Goal: Task Accomplishment & Management: Complete application form

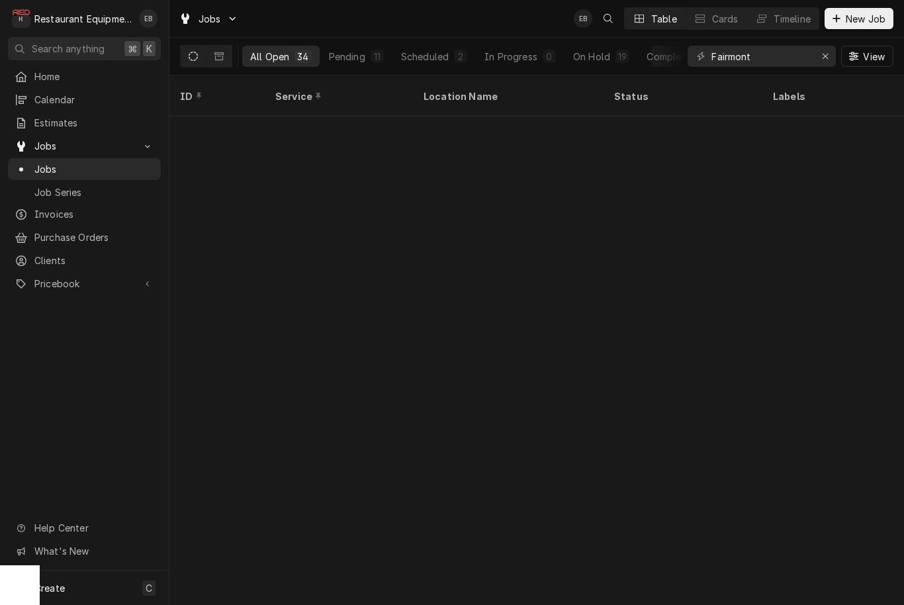
scroll to position [576, 0]
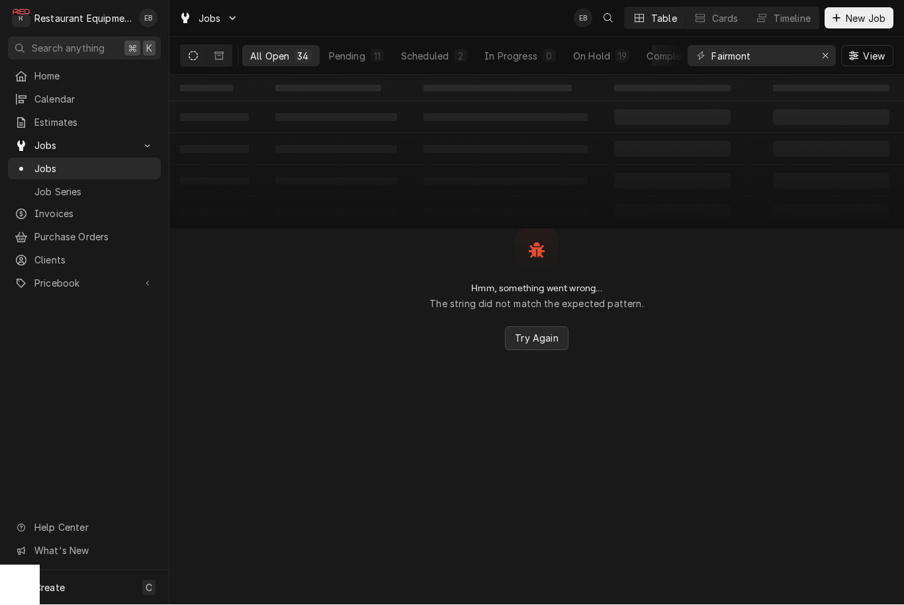
click at [544, 340] on span "Try Again" at bounding box center [536, 339] width 48 height 14
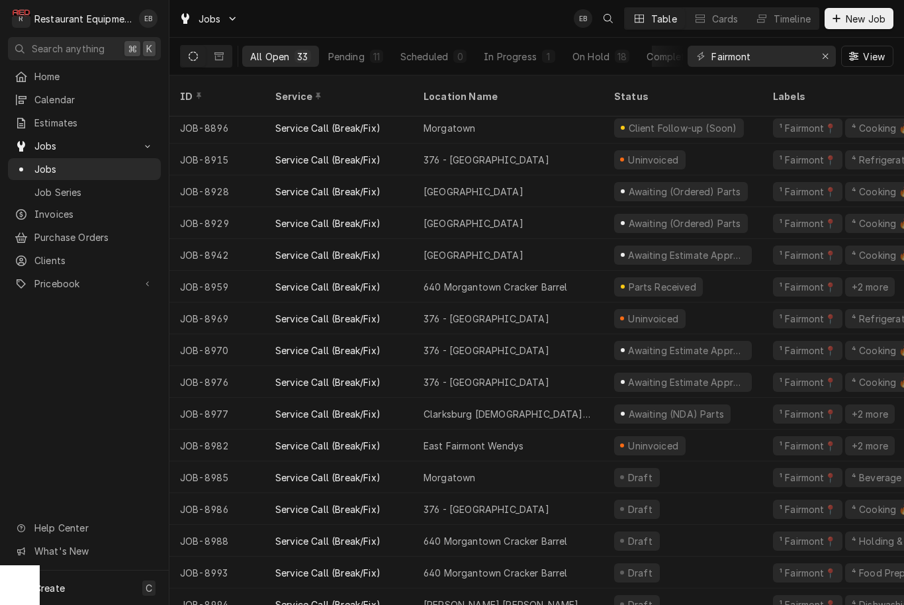
scroll to position [544, 0]
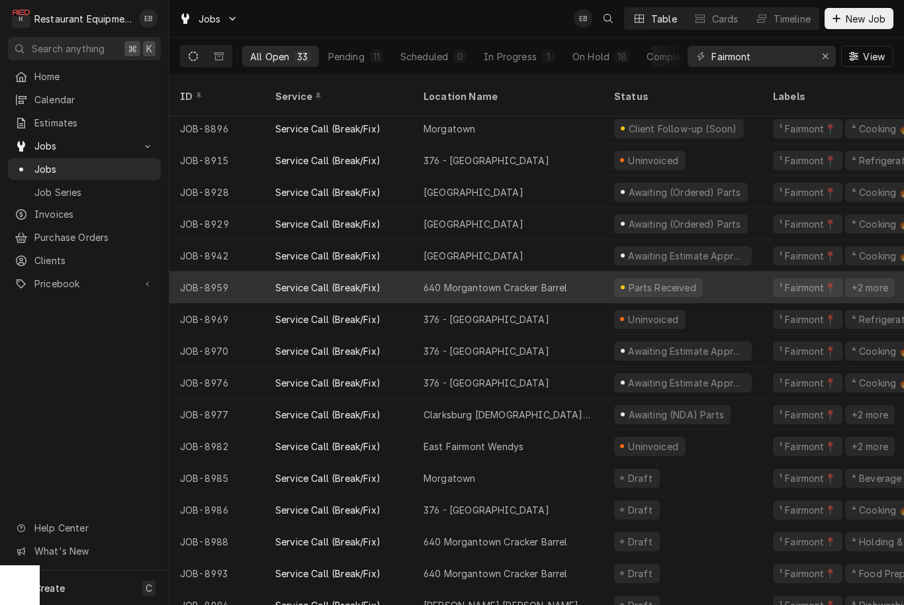
click at [579, 280] on div "640 Morgantown Cracker Barrel" at bounding box center [508, 287] width 191 height 32
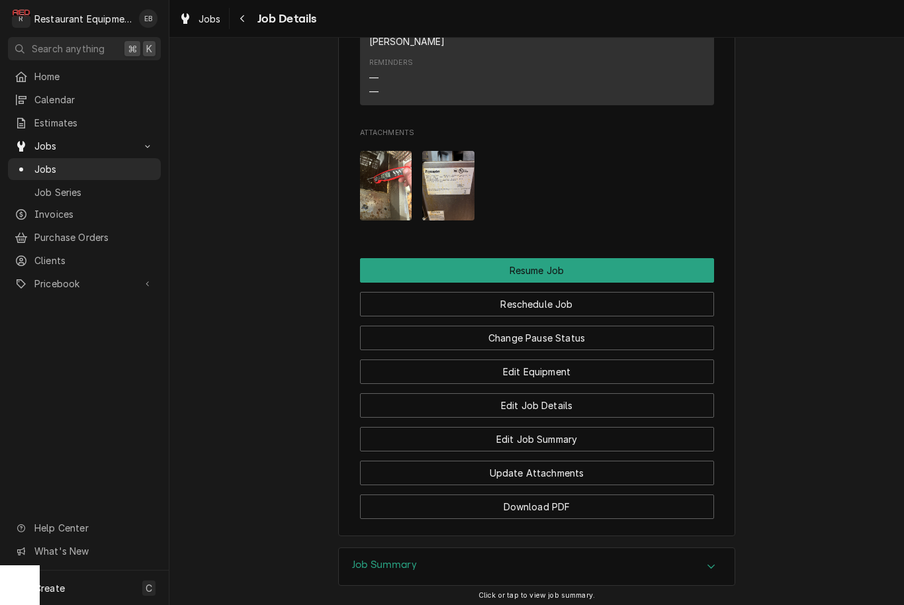
scroll to position [1472, 0]
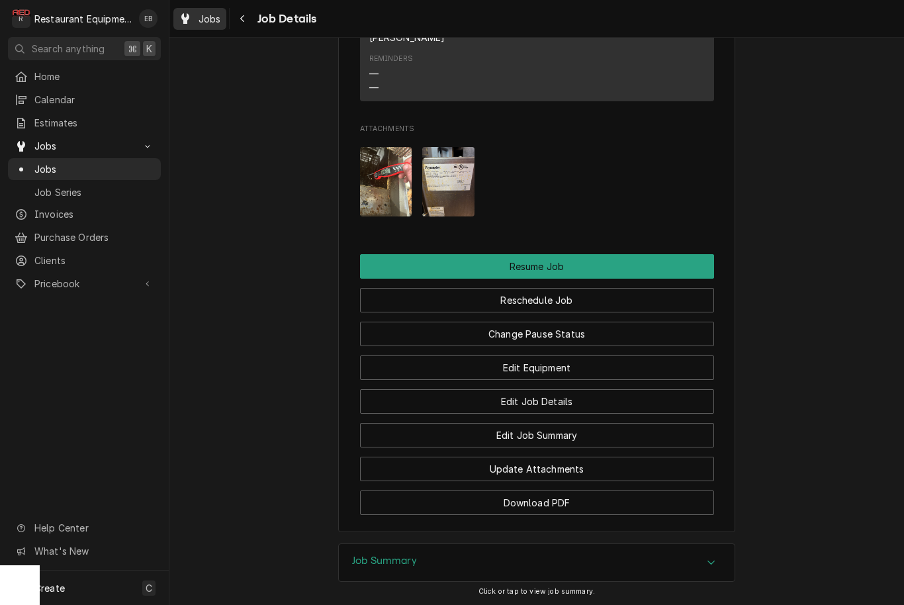
click at [204, 23] on span "Jobs" at bounding box center [210, 19] width 23 height 14
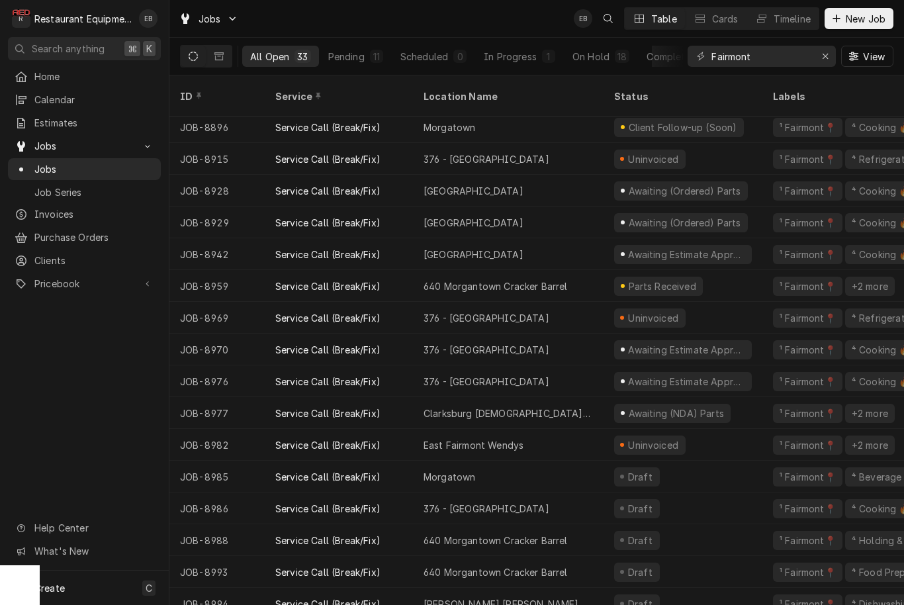
scroll to position [544, 0]
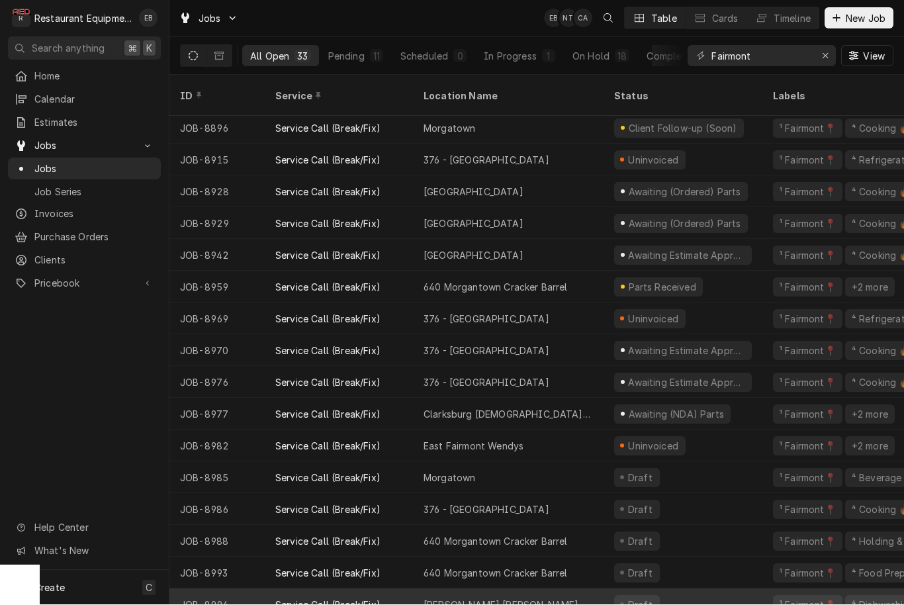
click at [592, 592] on div "Jane Lew Go Mart" at bounding box center [508, 605] width 191 height 32
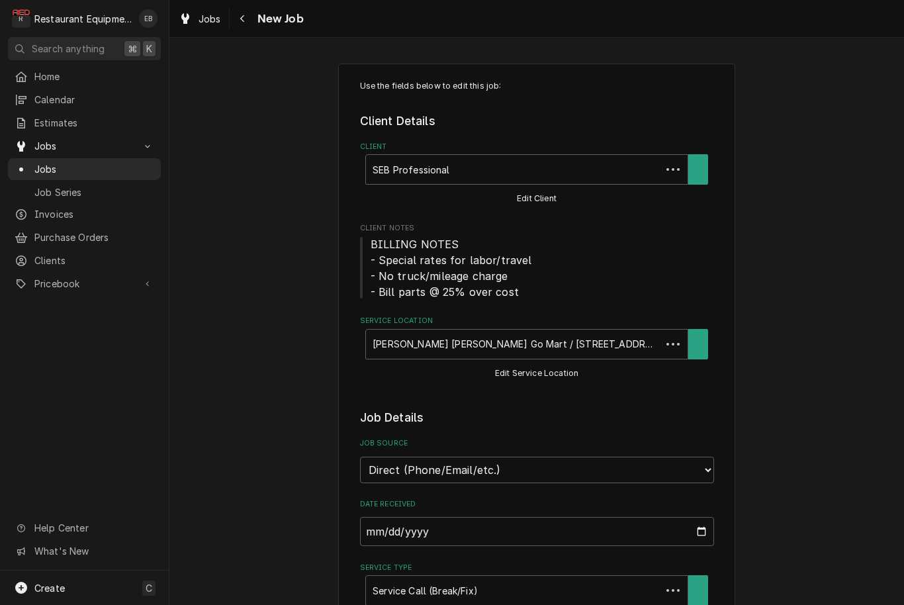
type textarea "x"
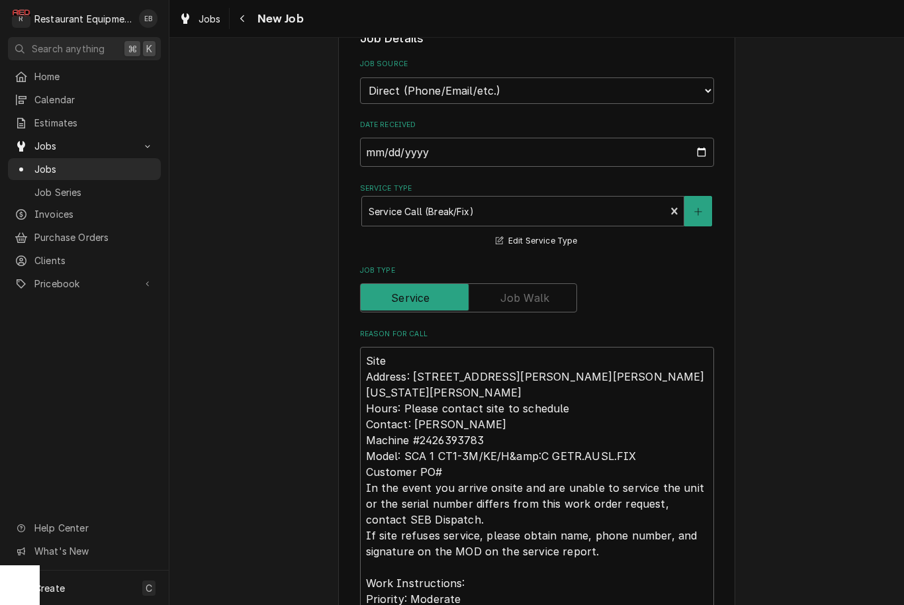
scroll to position [360, 0]
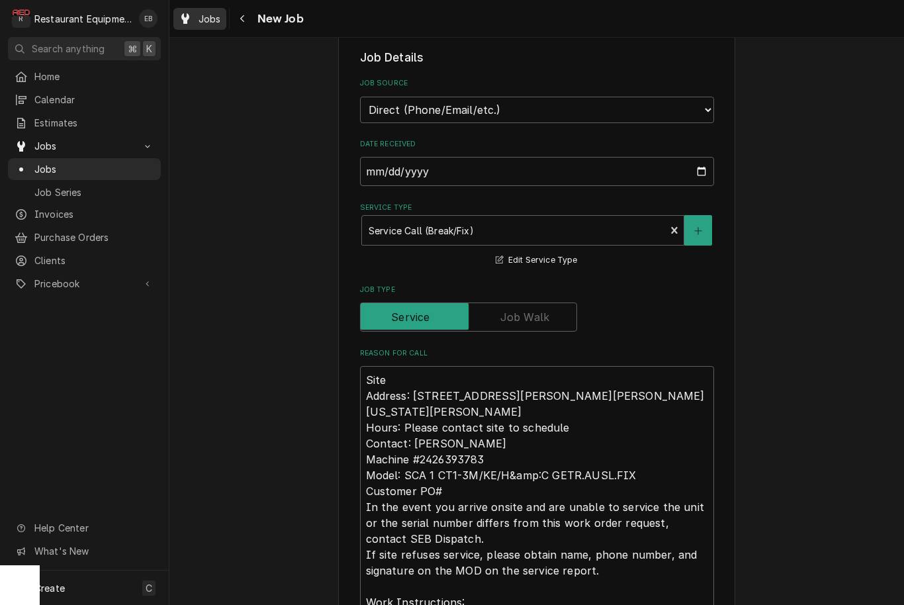
click at [204, 15] on span "Jobs" at bounding box center [210, 19] width 23 height 14
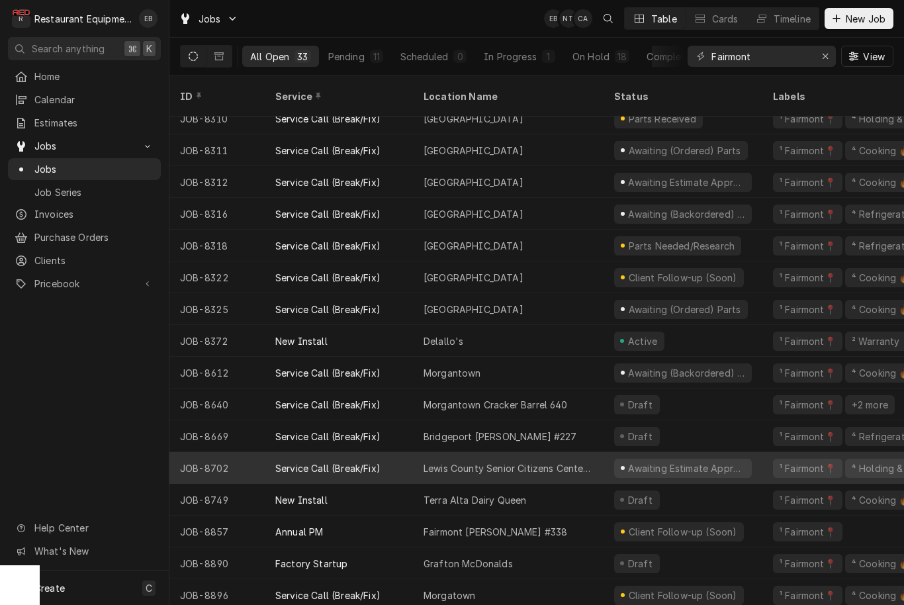
scroll to position [77, 0]
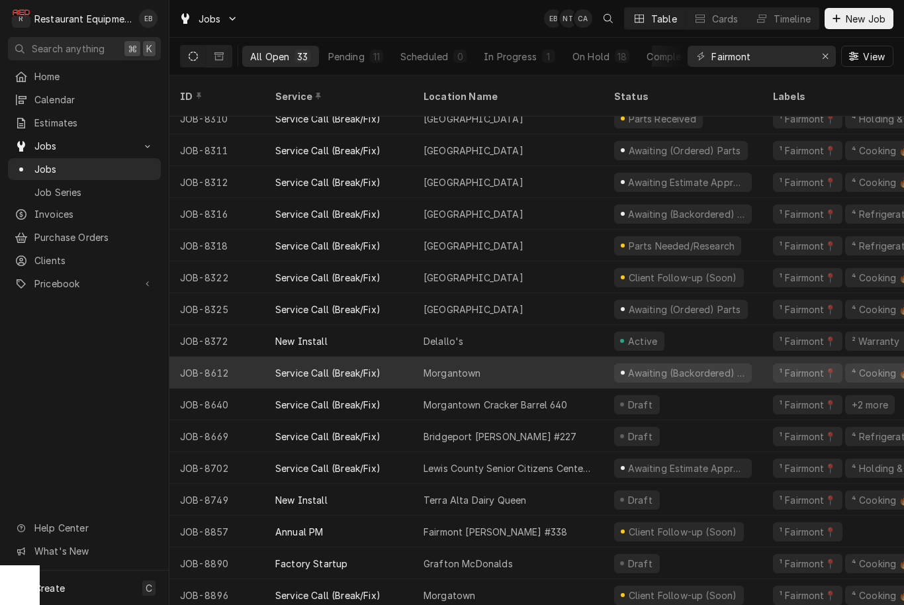
click at [533, 357] on div "Morgantown" at bounding box center [508, 373] width 191 height 32
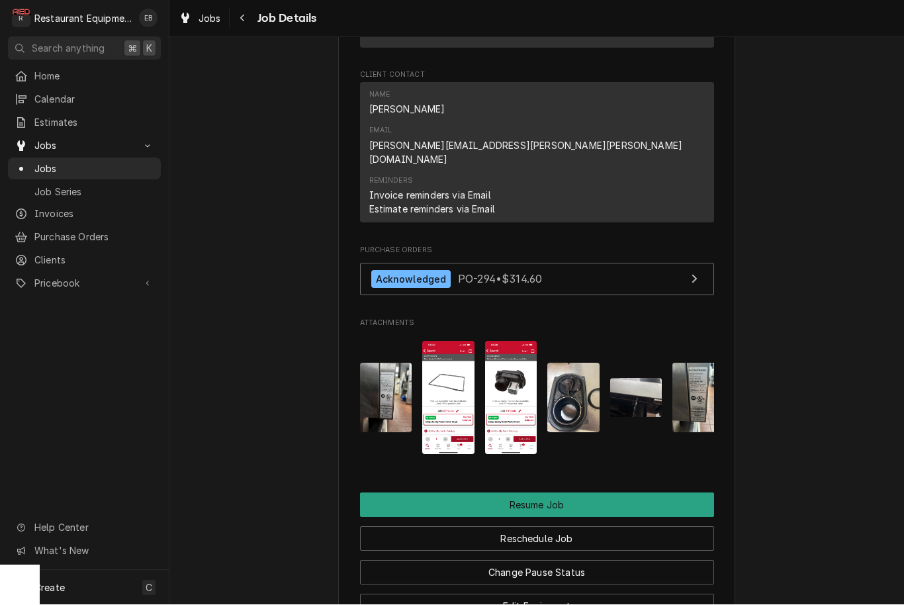
scroll to position [1434, 0]
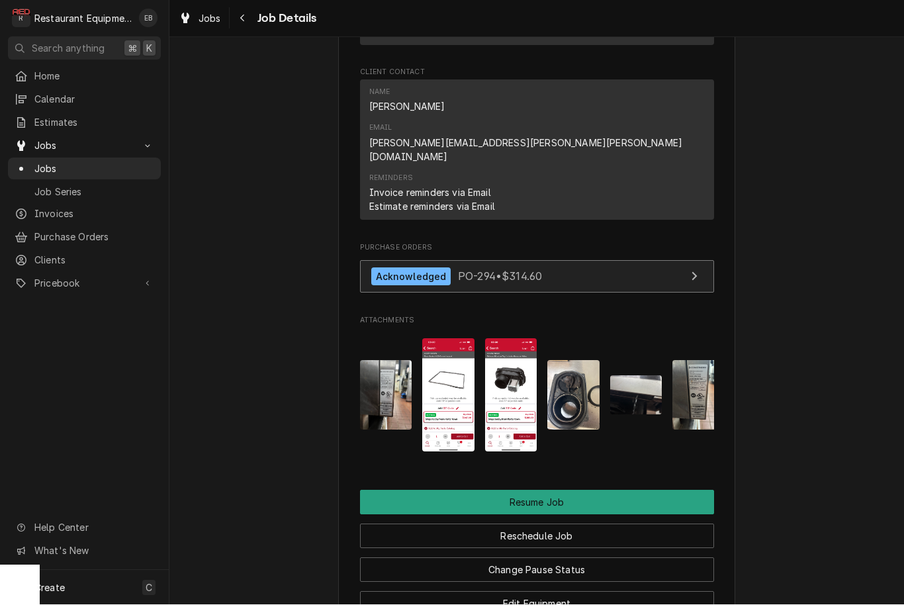
click at [673, 261] on link "Acknowledged PO-294 • $314.60" at bounding box center [537, 277] width 354 height 32
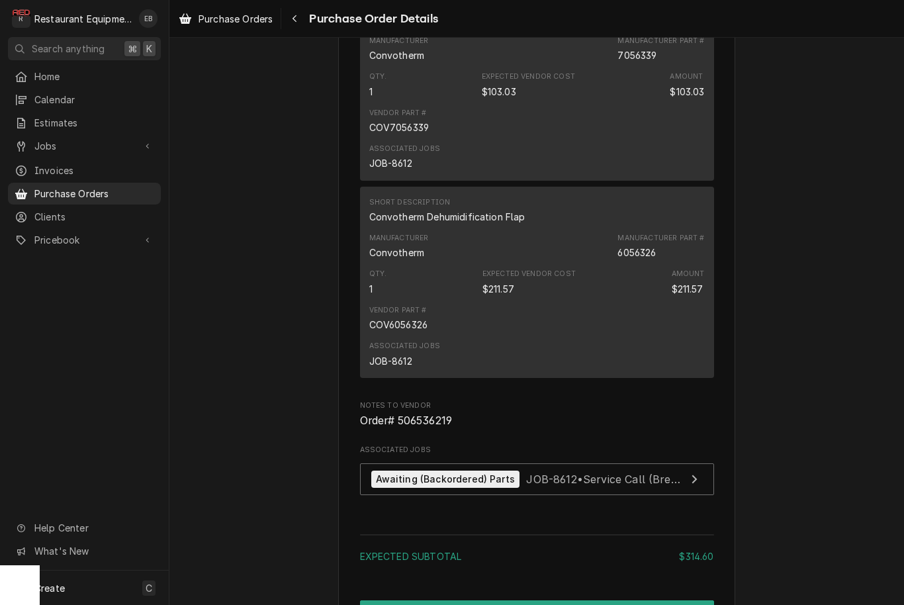
scroll to position [883, 0]
click at [639, 261] on div "6056326" at bounding box center [637, 254] width 38 height 14
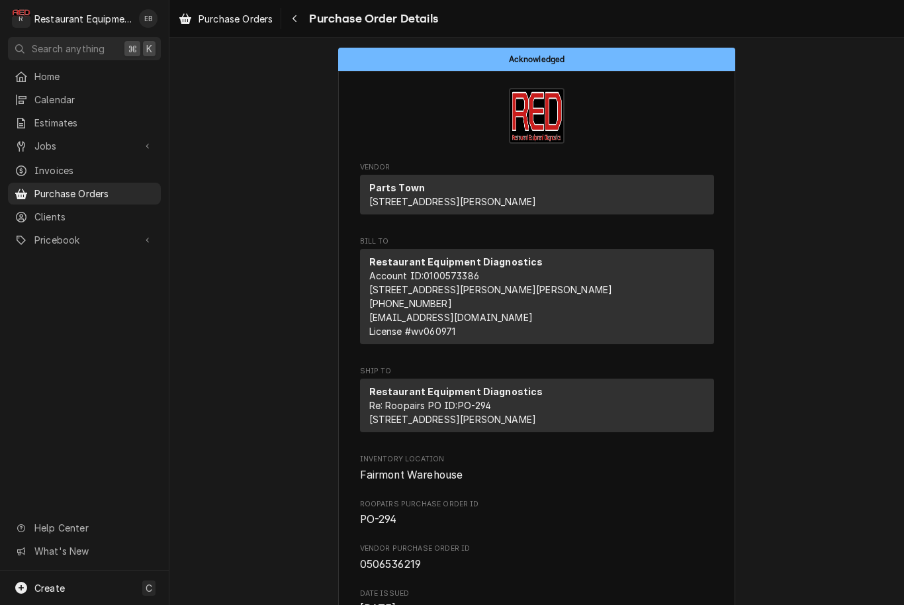
scroll to position [1, 0]
click at [226, 16] on span "Purchase Orders" at bounding box center [236, 19] width 74 height 14
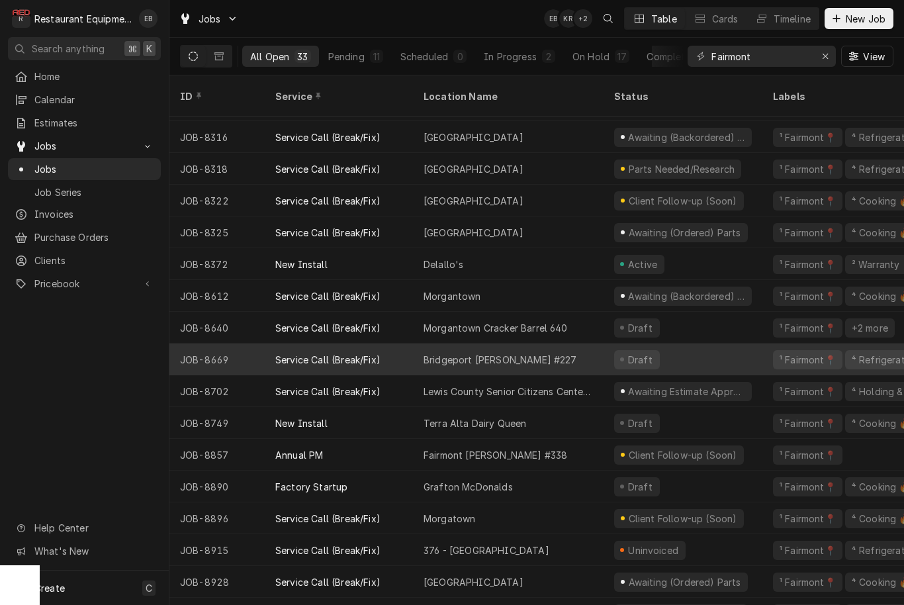
scroll to position [153, 0]
click at [481, 354] on div "Bridgeport Bob Evans #227" at bounding box center [501, 361] width 154 height 14
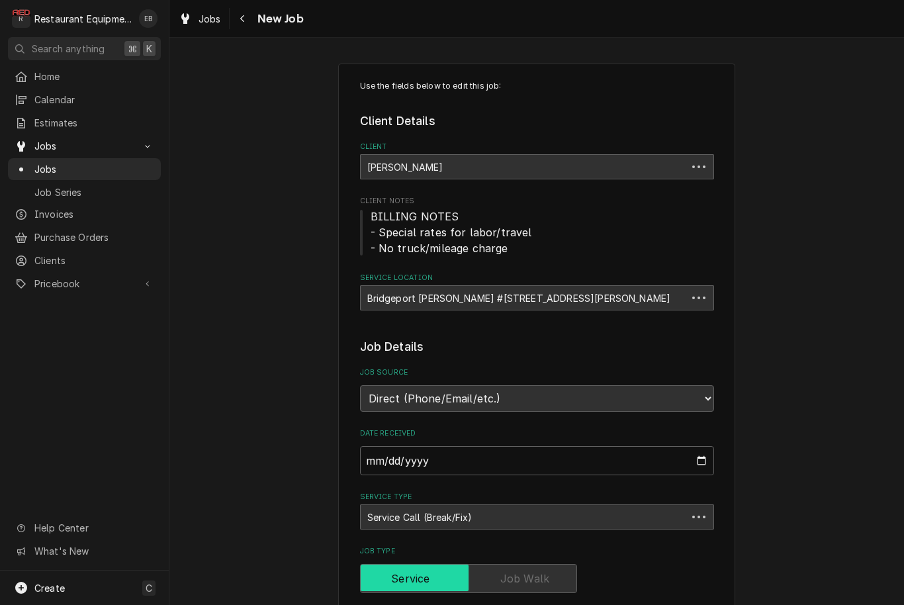
type textarea "x"
click at [203, 22] on span "Jobs" at bounding box center [210, 19] width 23 height 14
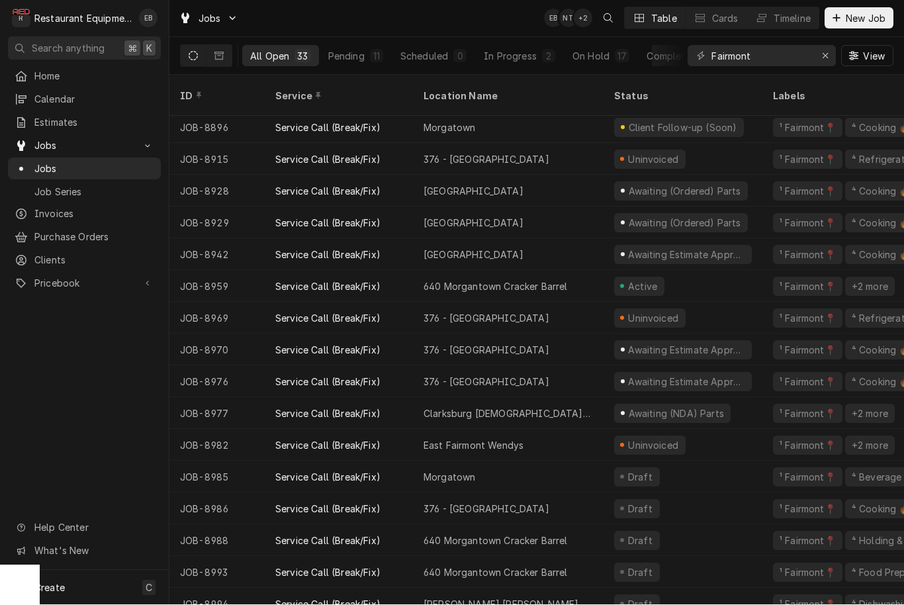
scroll to position [544, 0]
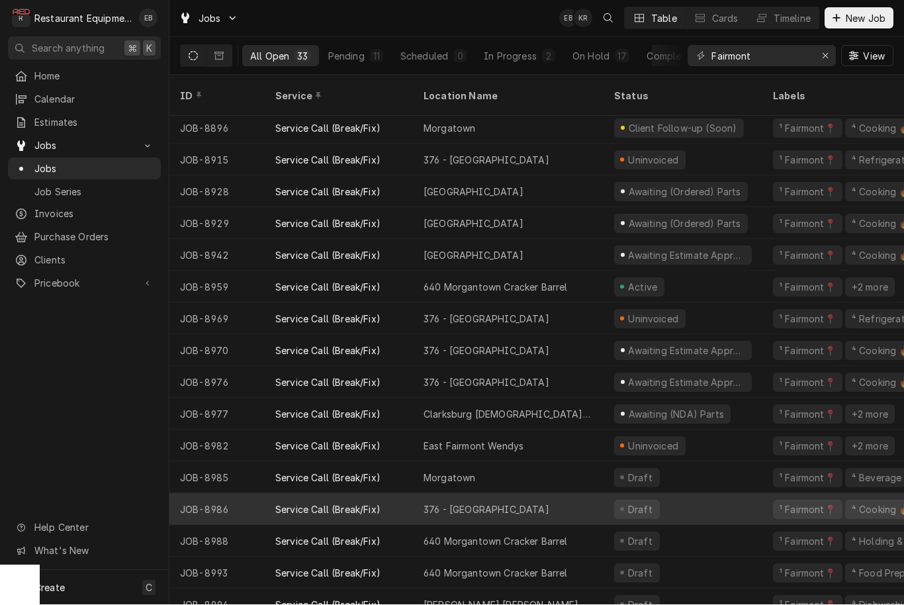
click at [534, 496] on div "376 - Fairmont" at bounding box center [508, 510] width 191 height 32
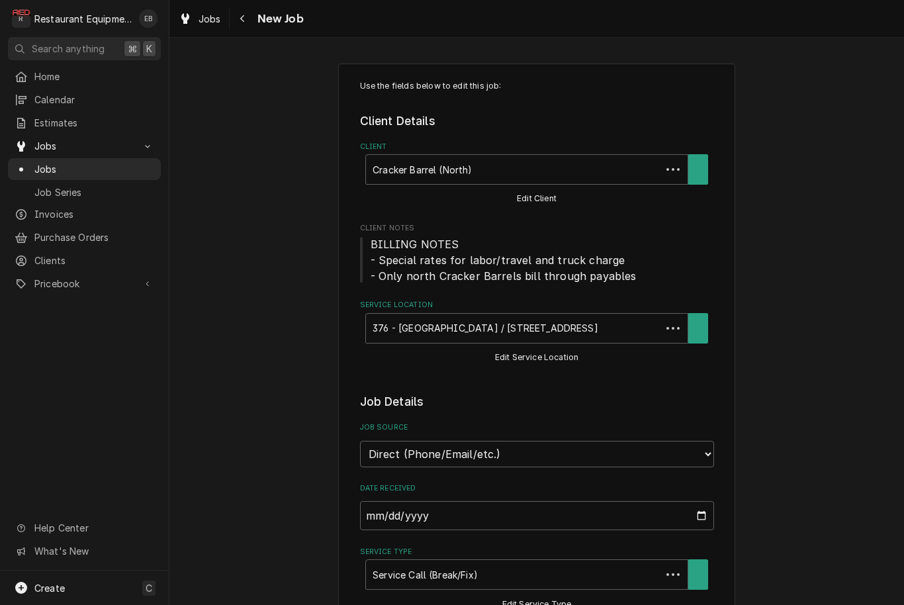
type textarea "x"
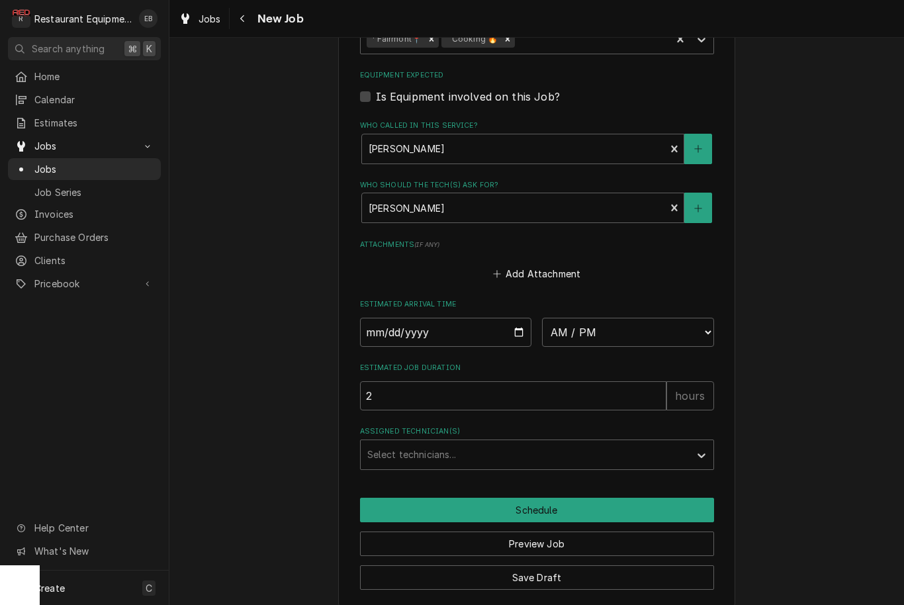
scroll to position [978, 0]
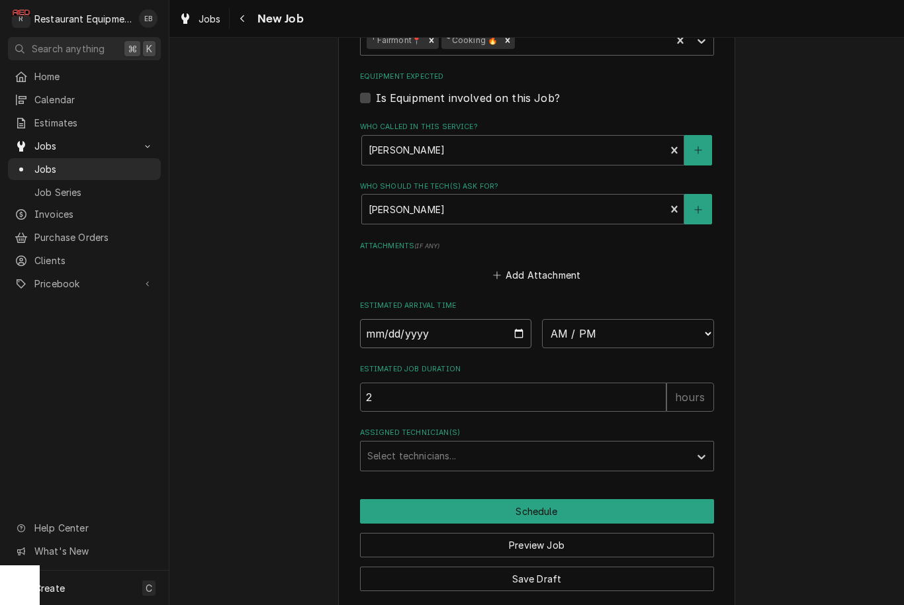
type input "[DATE]"
click at [492, 319] on input "[DATE]" at bounding box center [446, 333] width 172 height 29
type textarea "x"
select select "11:30:00"
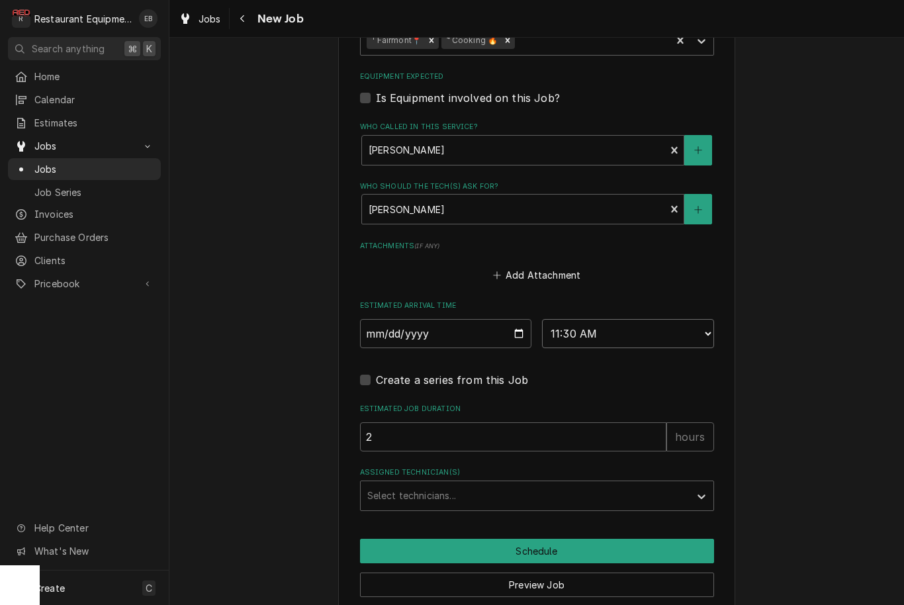
type textarea "x"
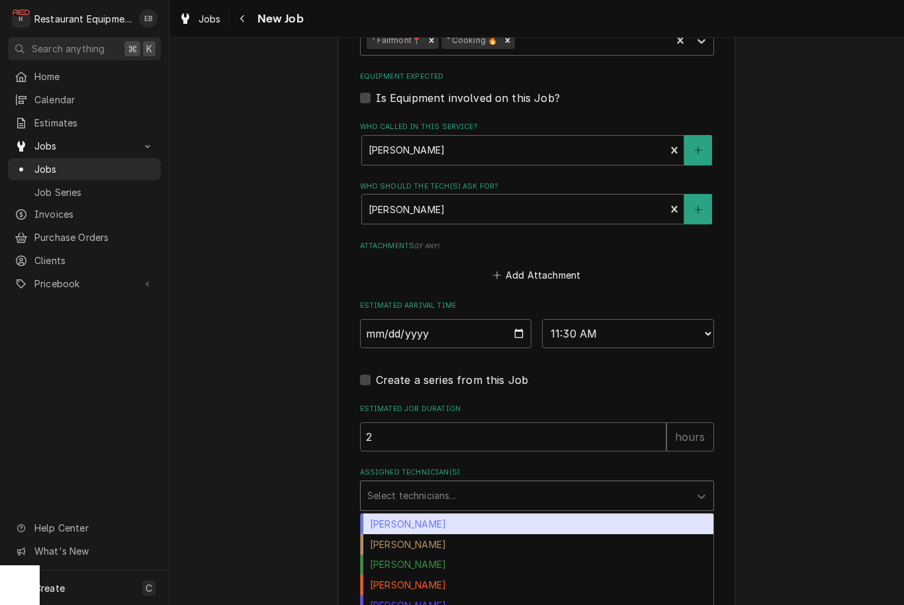
click at [496, 485] on div "Assigned Technician(s)" at bounding box center [525, 496] width 316 height 24
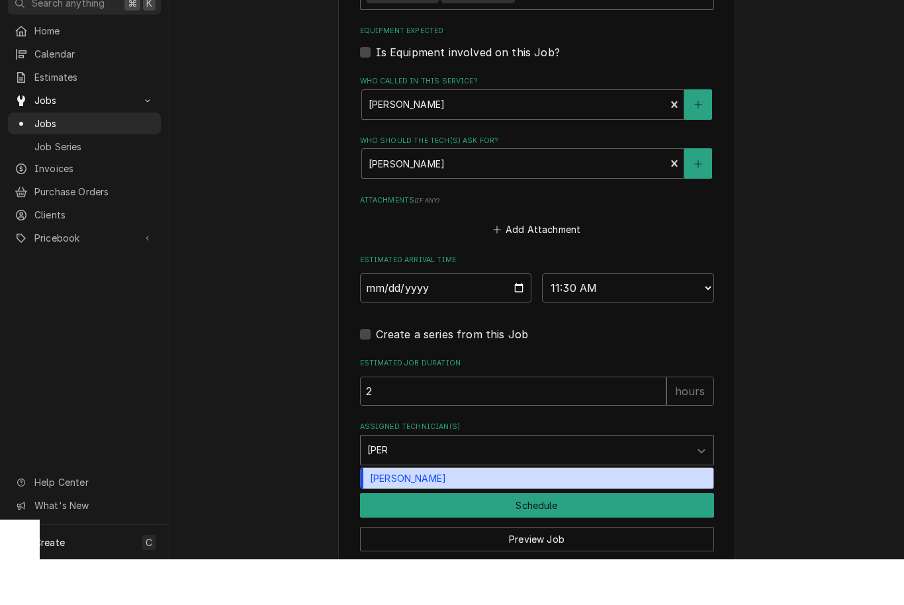
click at [453, 514] on div "Wesley Fisher" at bounding box center [537, 524] width 353 height 21
type input "wes"
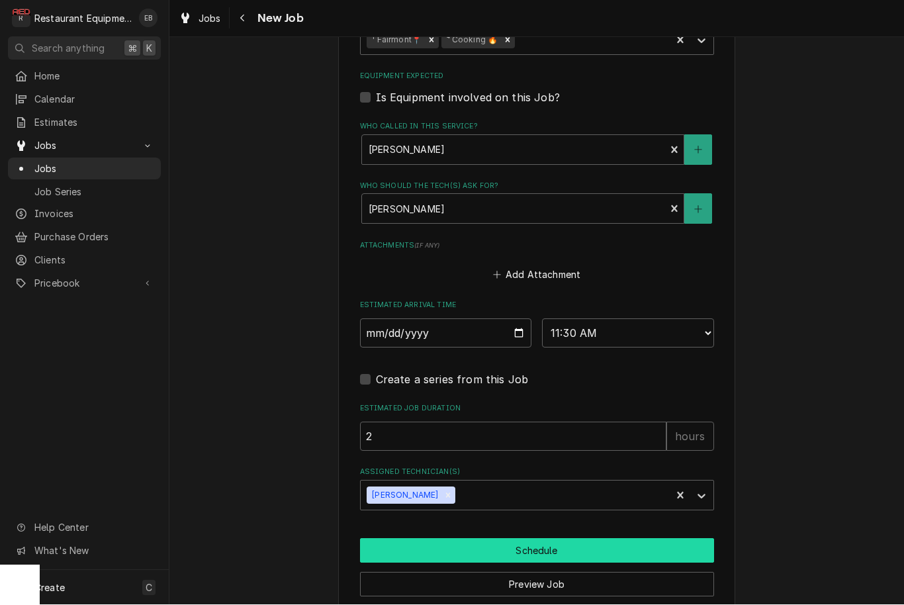
click at [526, 539] on button "Schedule" at bounding box center [537, 551] width 354 height 24
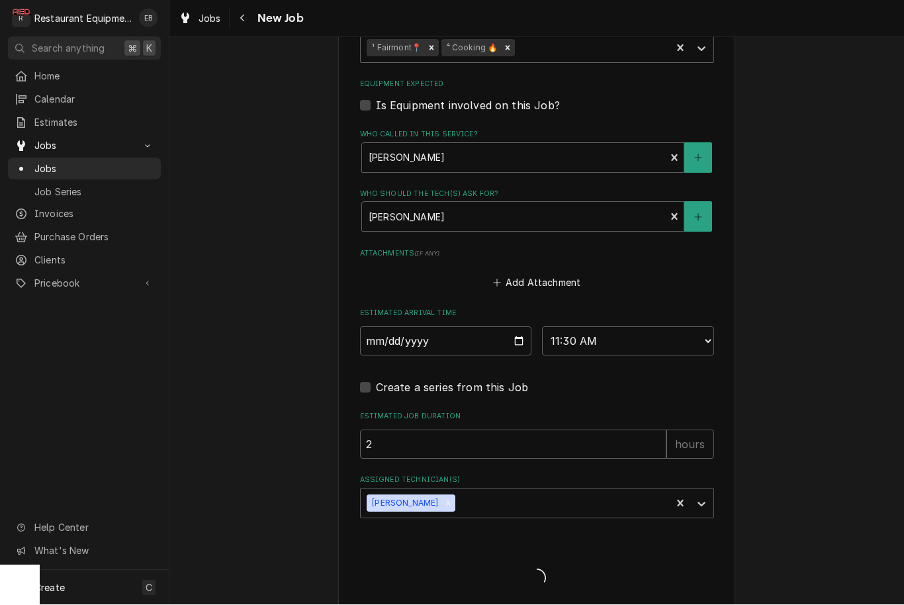
type textarea "x"
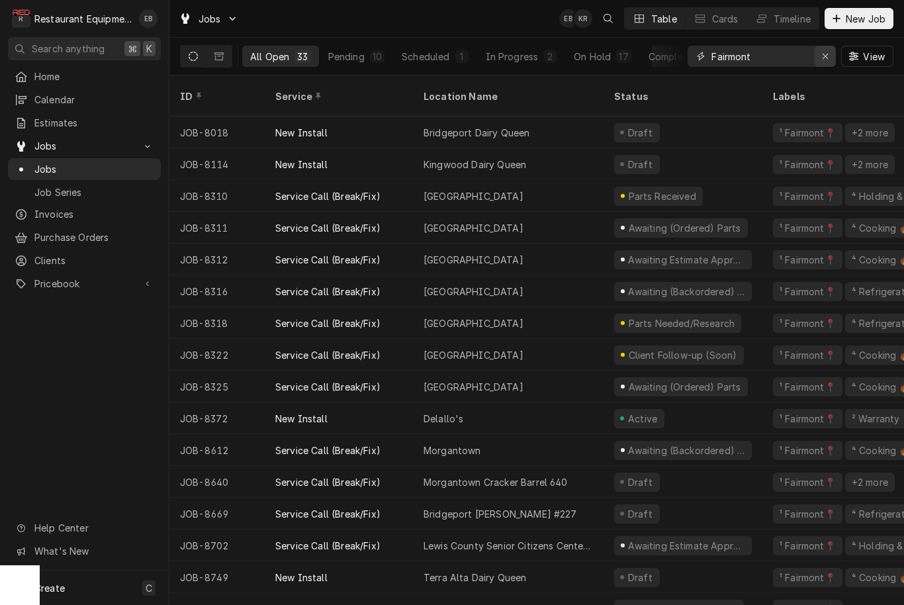
click at [825, 58] on icon "Erase input" at bounding box center [825, 56] width 7 height 9
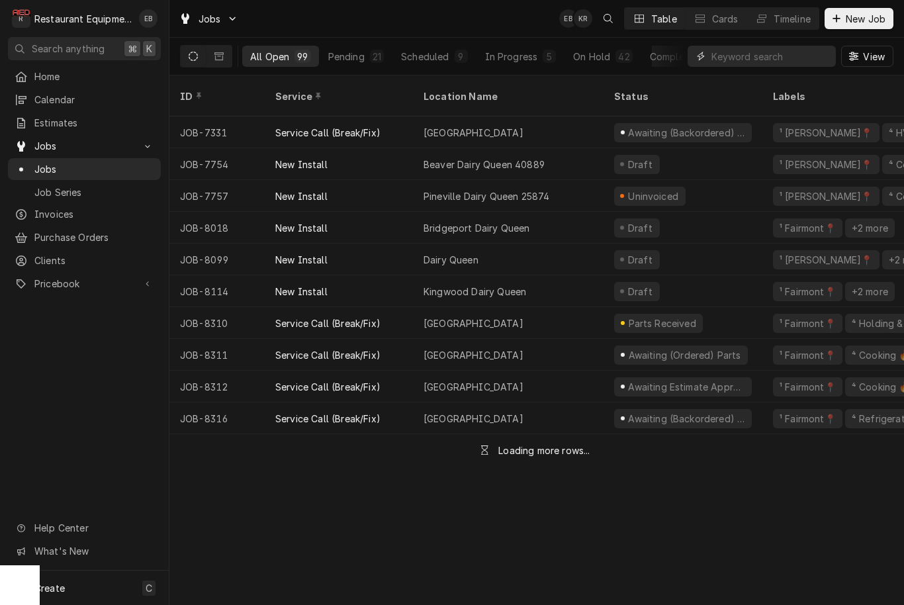
click at [773, 56] on input "Dynamic Content Wrapper" at bounding box center [771, 56] width 118 height 21
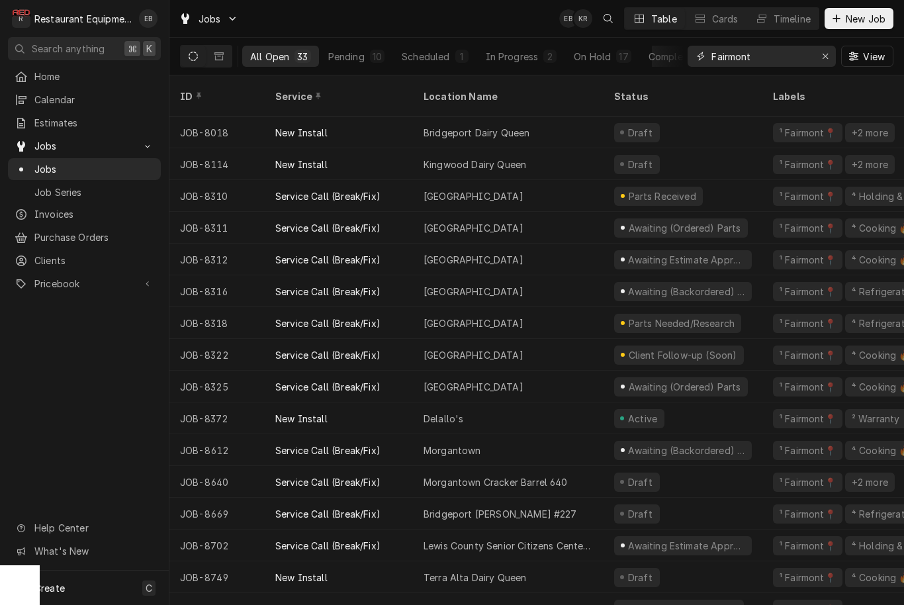
type input "Fairmont"
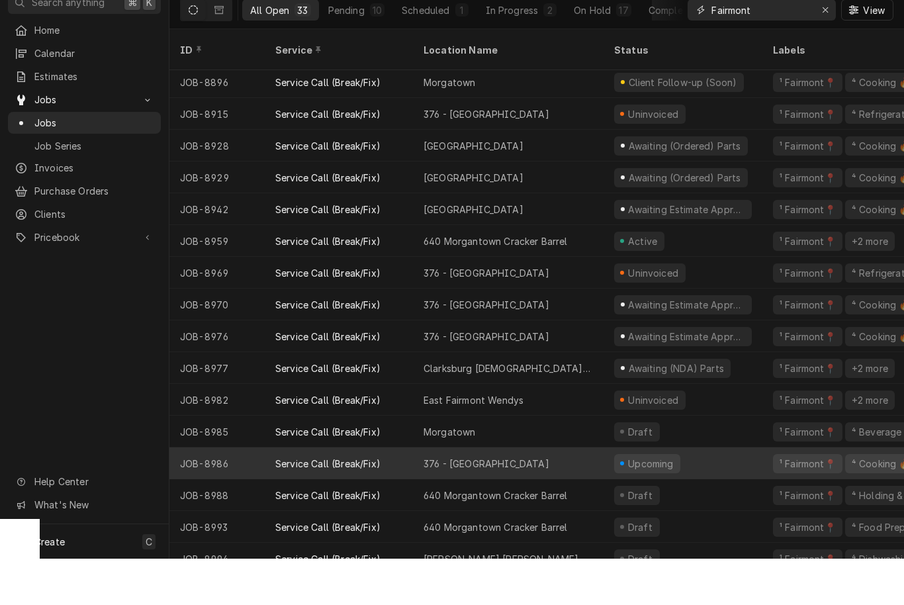
scroll to position [1, 0]
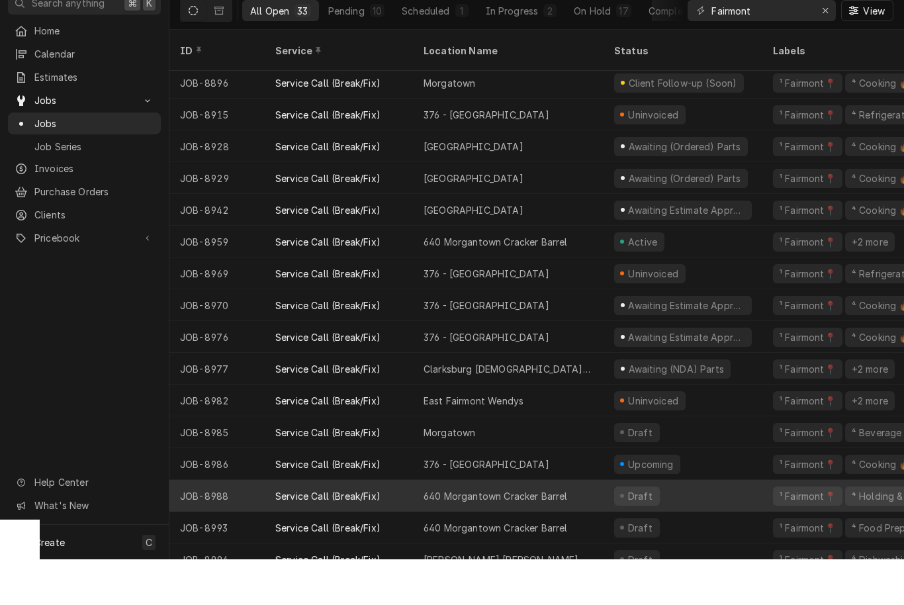
click at [588, 526] on div "640 Morgantown Cracker Barrel" at bounding box center [508, 542] width 191 height 32
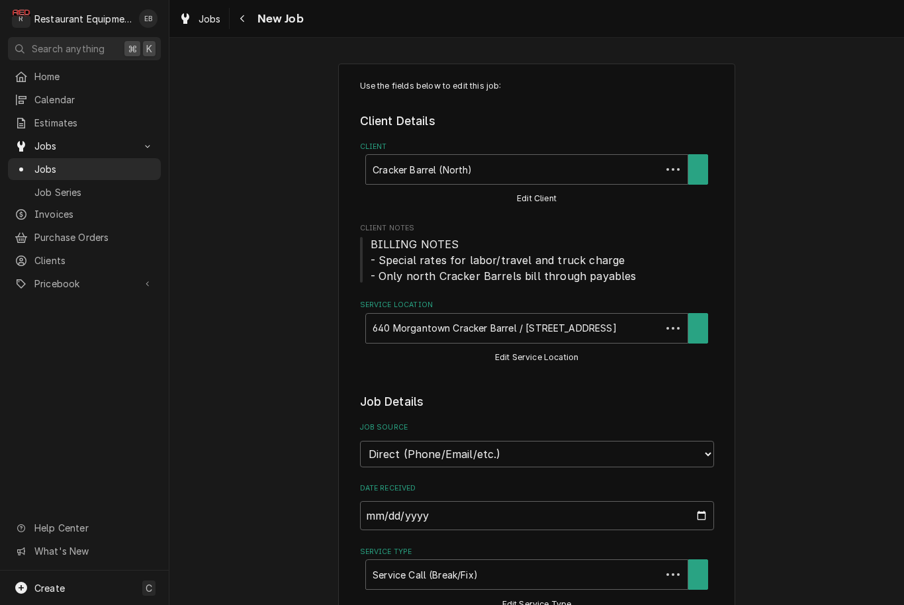
type textarea "x"
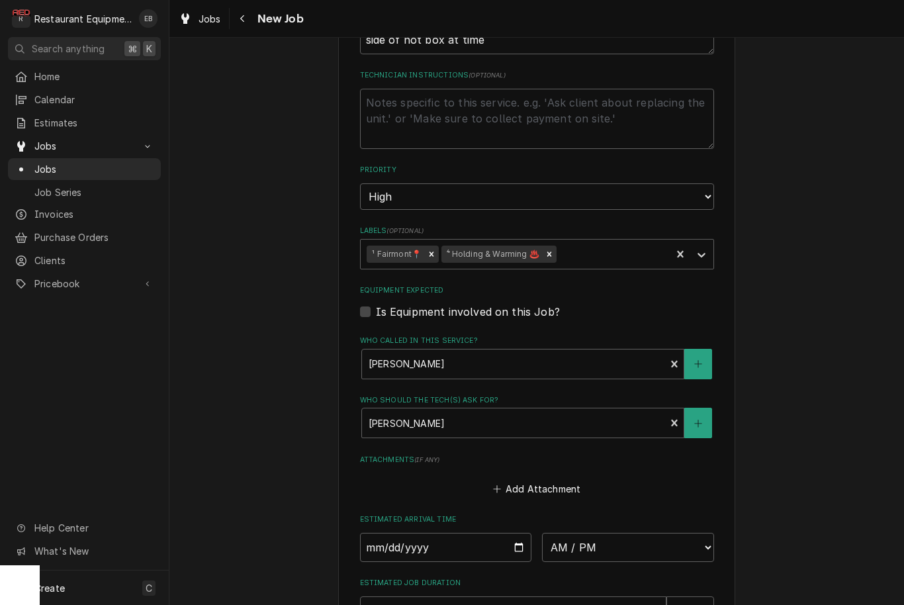
scroll to position [929, 0]
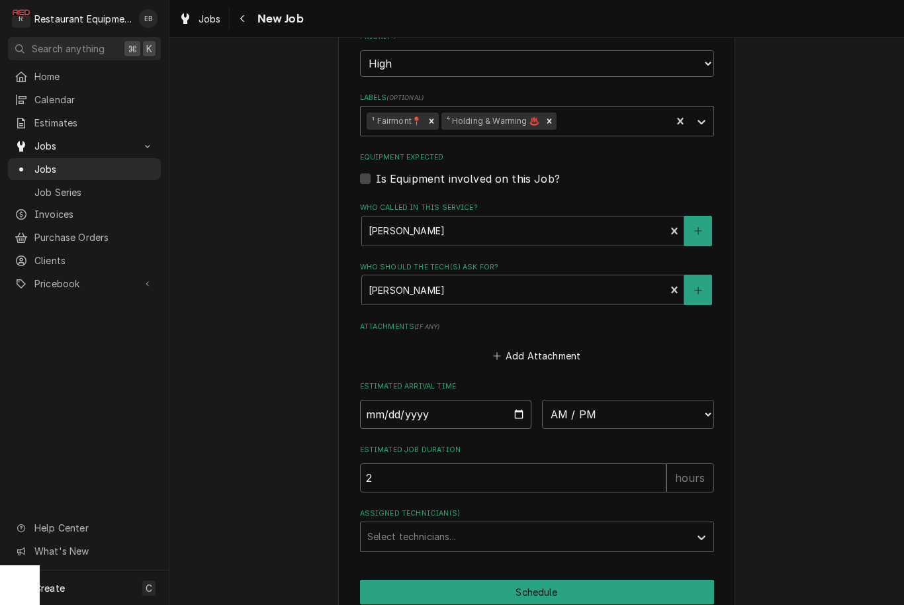
type input "2025-09-24"
click at [508, 402] on input "2025-09-24" at bounding box center [446, 414] width 172 height 29
type textarea "x"
select select "10:30:00"
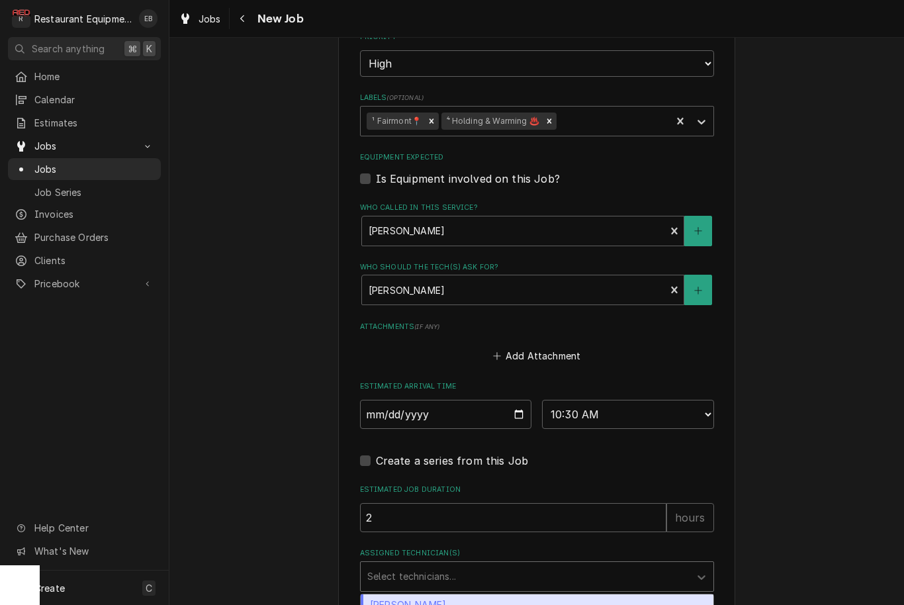
click at [532, 561] on html "R Restaurant Equipment Diagnostics EB Search anything ⌘ K Home Calendar Estimat…" at bounding box center [452, 302] width 904 height 605
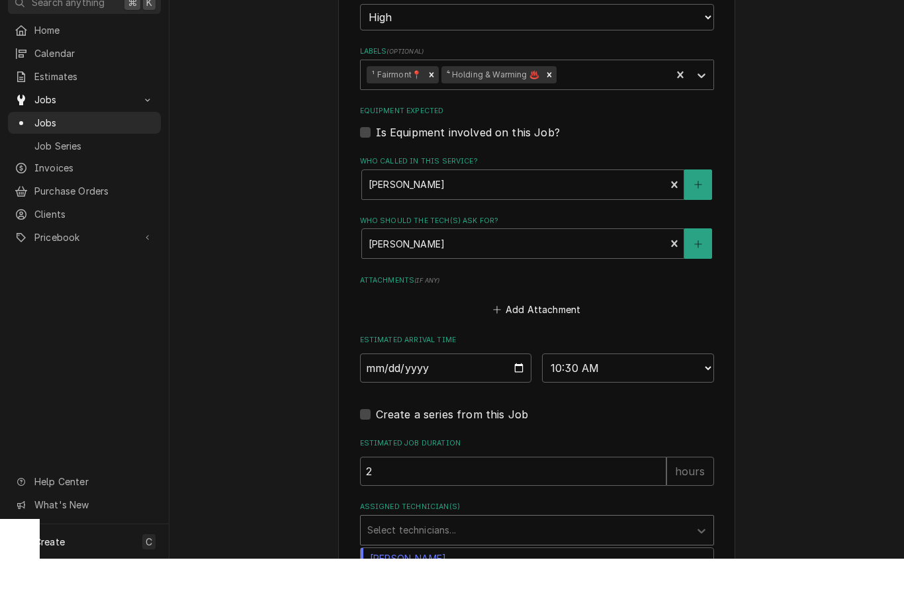
scroll to position [1, 0]
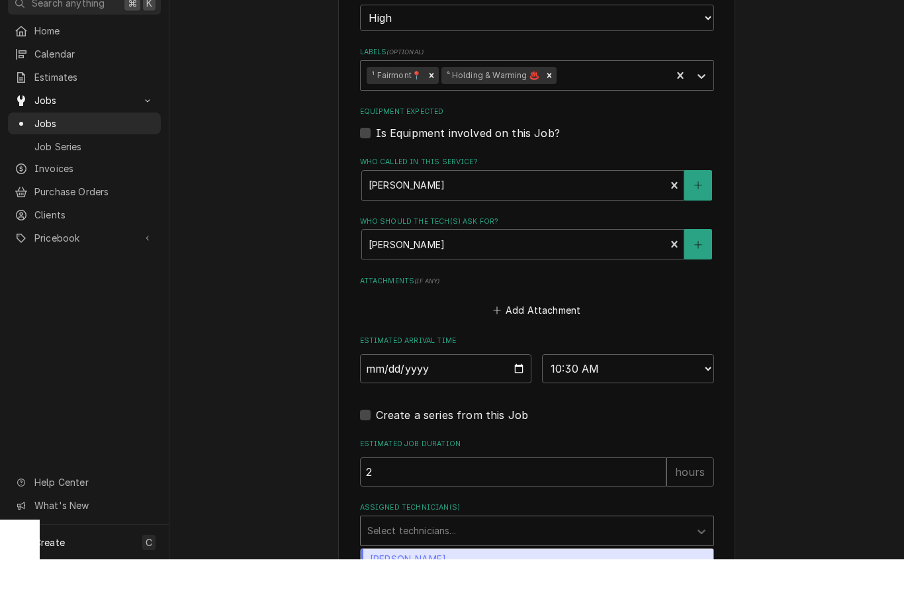
click at [451, 594] on div "[PERSON_NAME]" at bounding box center [537, 604] width 353 height 21
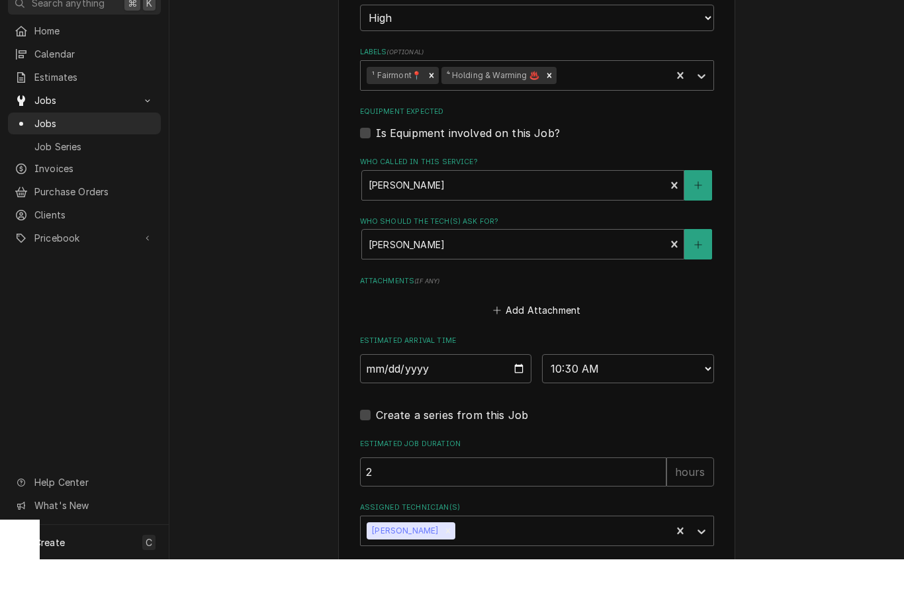
scroll to position [1023, 0]
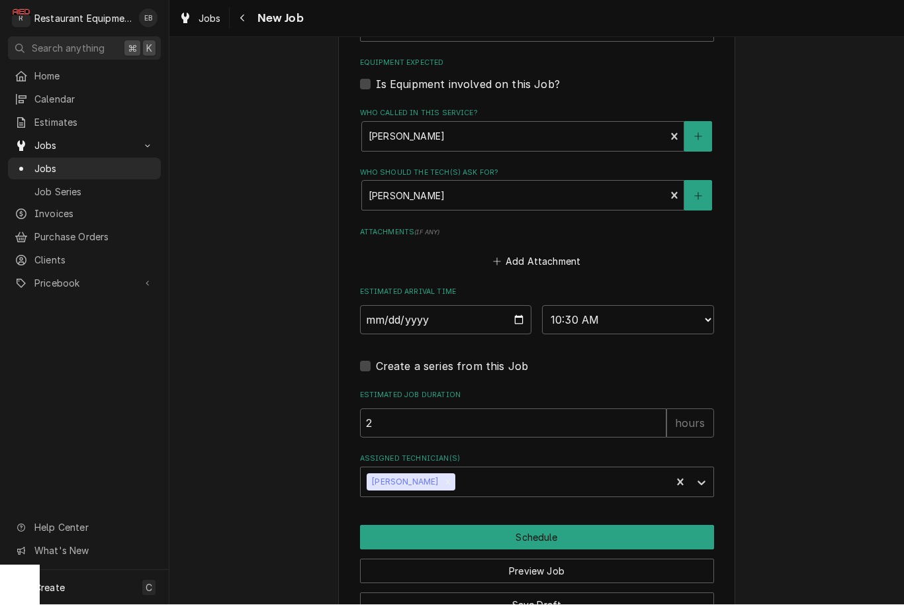
click at [577, 526] on button "Schedule" at bounding box center [537, 538] width 354 height 24
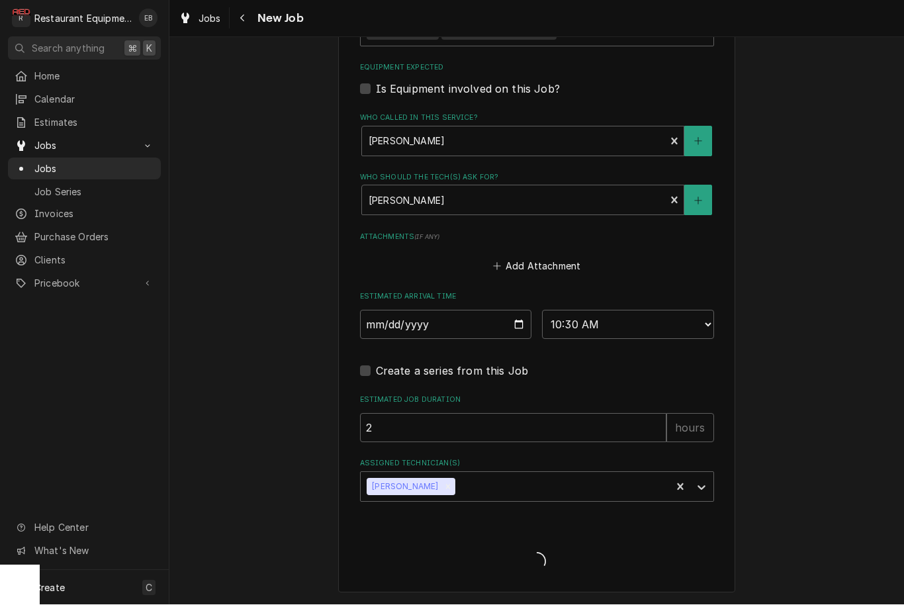
scroll to position [1002, 0]
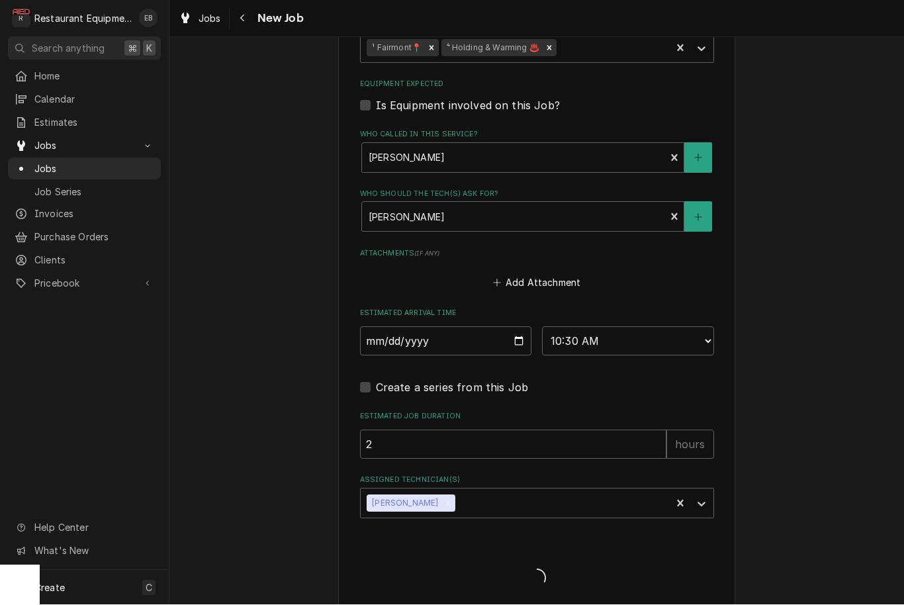
type textarea "x"
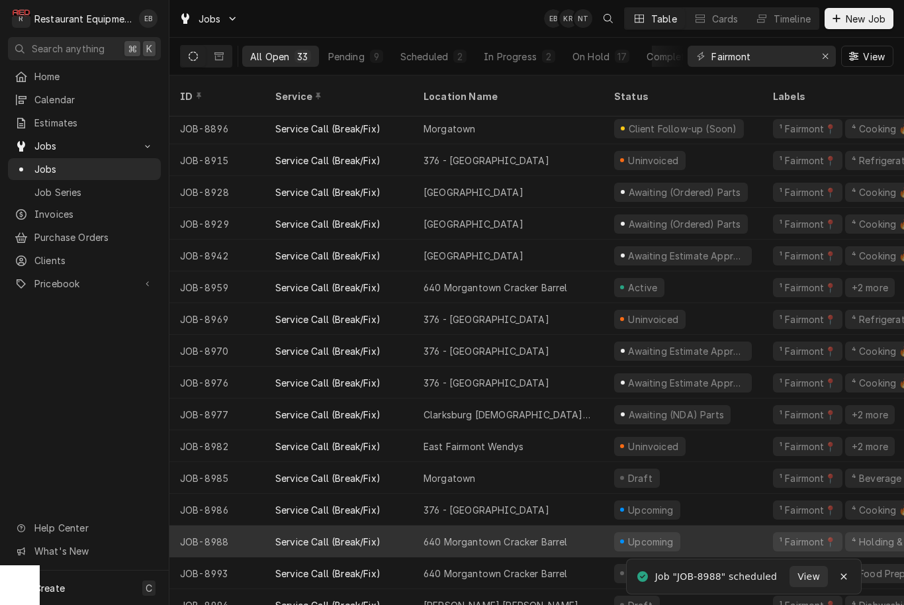
scroll to position [544, 0]
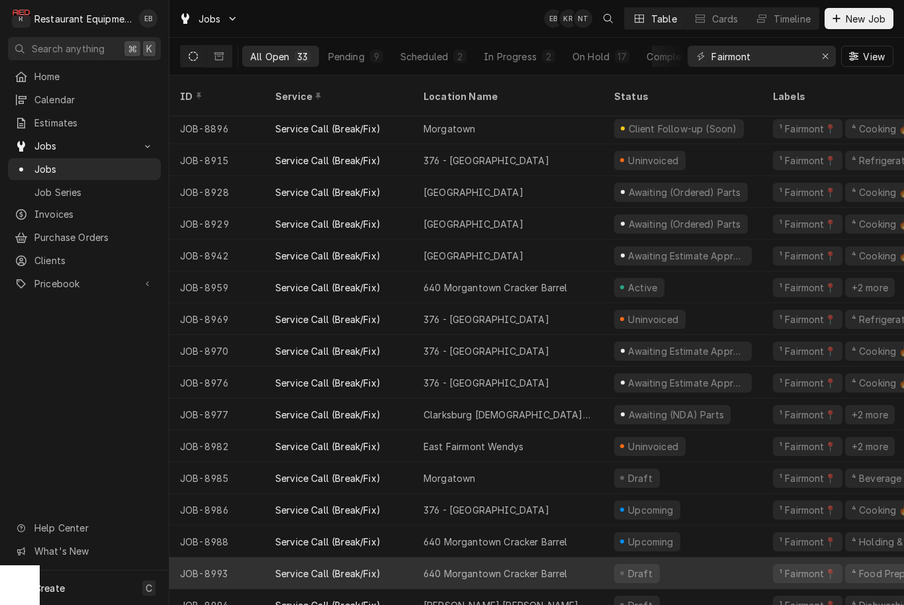
click at [592, 560] on div "640 Morgantown Cracker Barrel" at bounding box center [508, 573] width 191 height 32
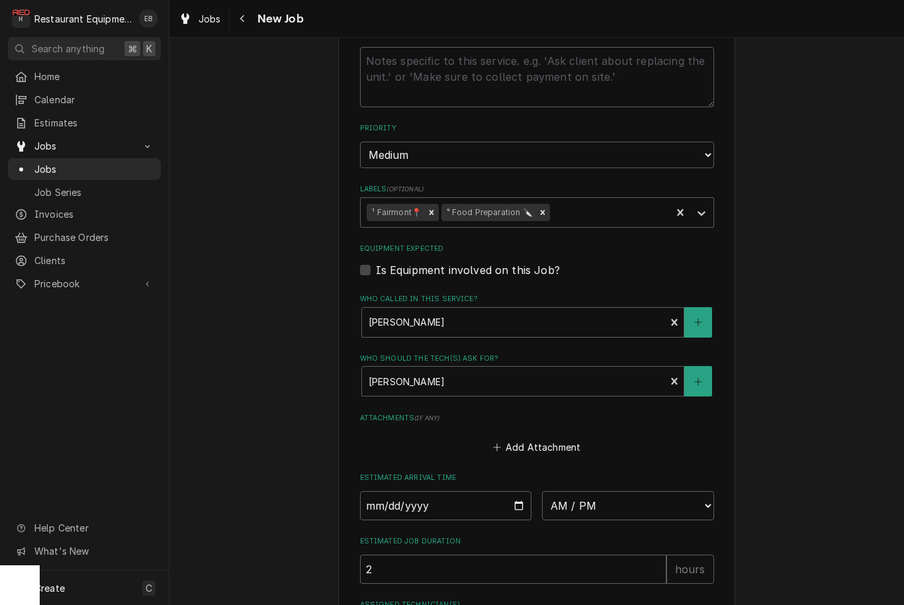
scroll to position [868, 0]
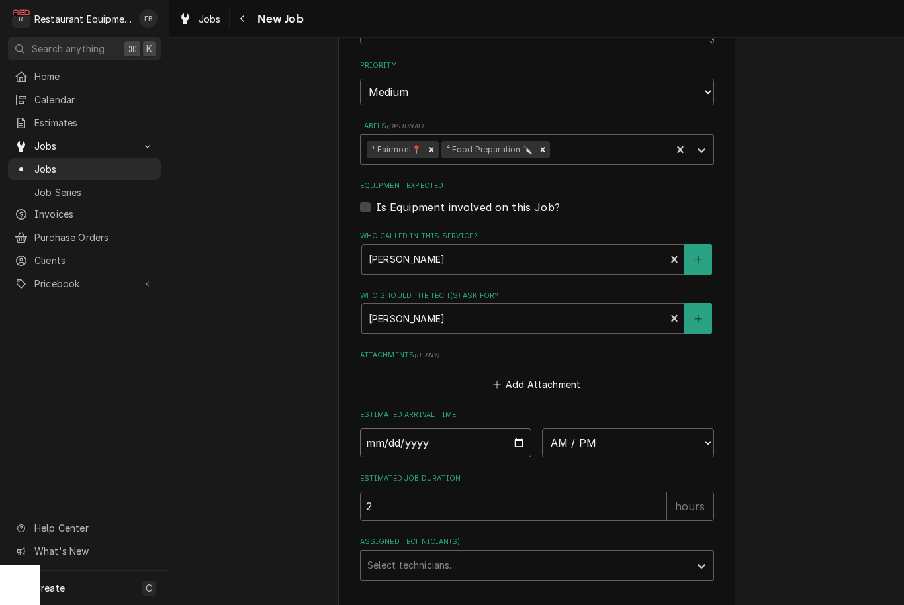
type input "[DATE]"
click at [473, 429] on input "[DATE]" at bounding box center [446, 442] width 172 height 29
type textarea "x"
select select "11:30:00"
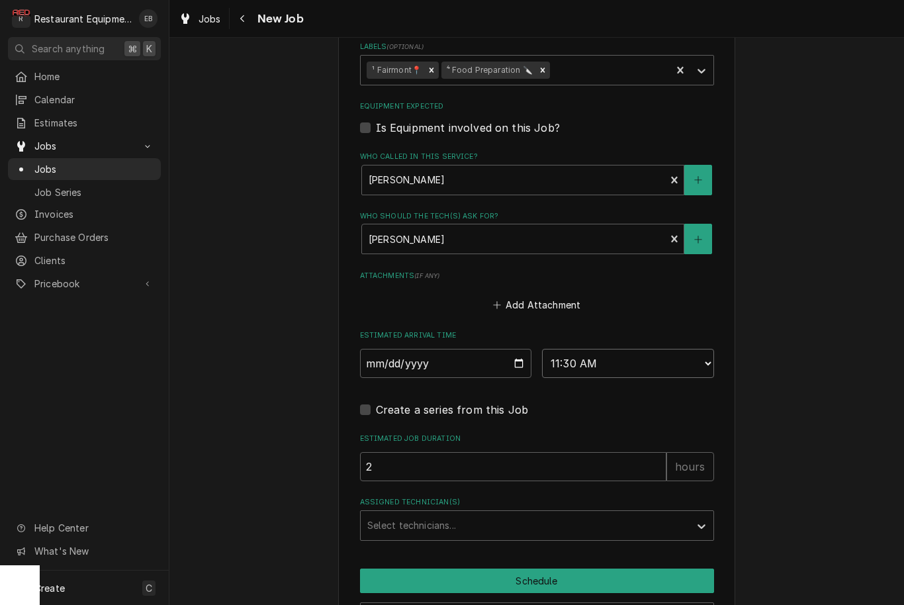
scroll to position [984, 0]
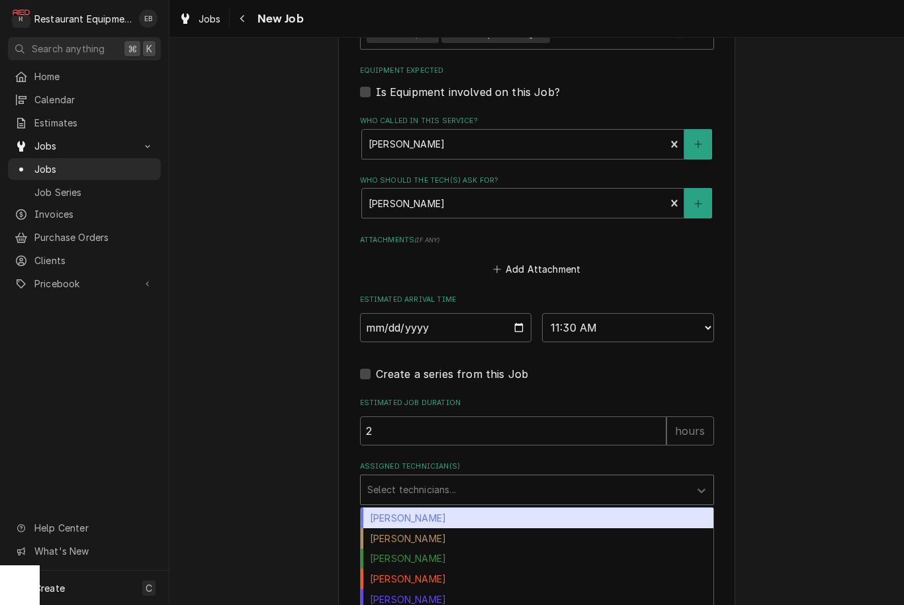
click at [494, 478] on div "Assigned Technician(s)" at bounding box center [525, 490] width 316 height 24
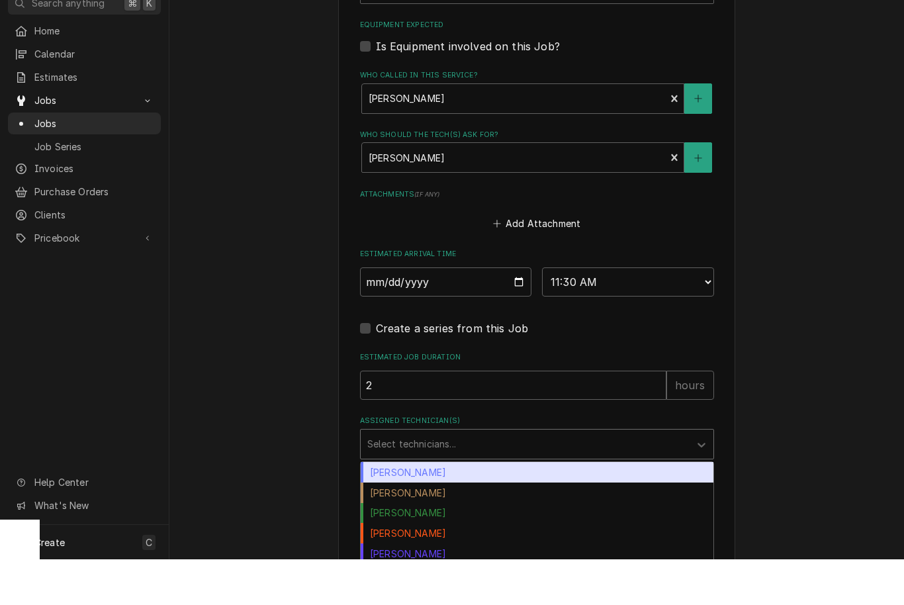
click at [472, 508] on div "[PERSON_NAME]" at bounding box center [537, 518] width 353 height 21
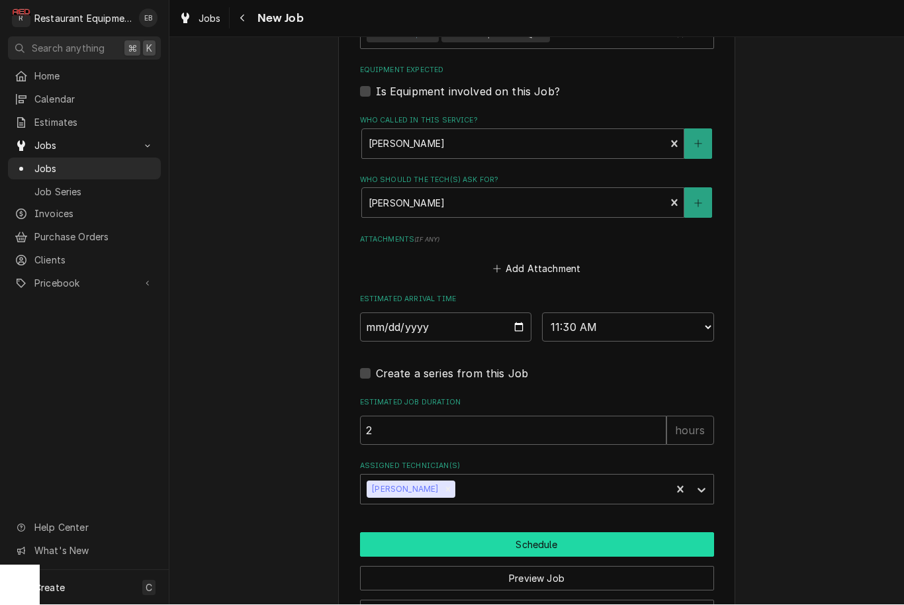
click at [487, 533] on button "Schedule" at bounding box center [537, 545] width 354 height 24
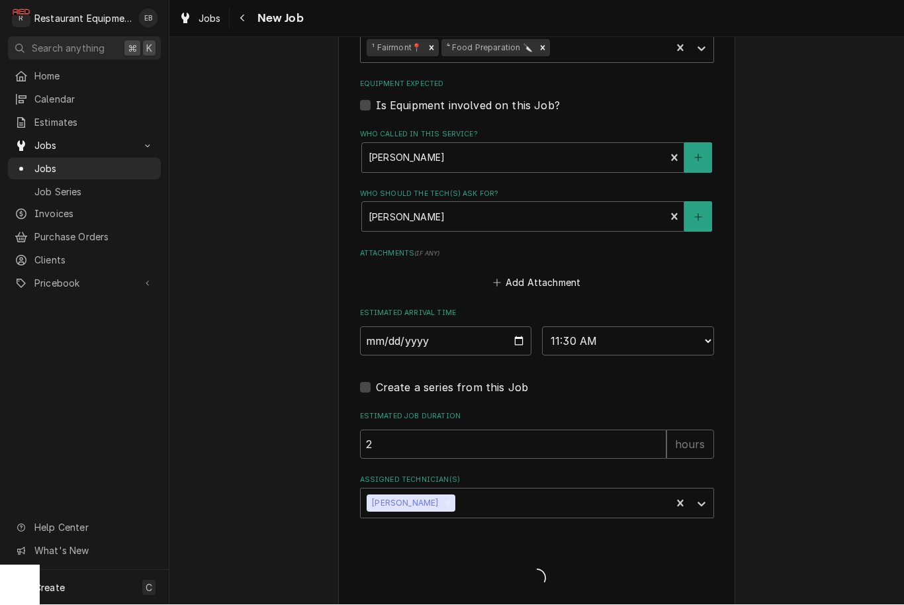
type textarea "x"
